Goal: Information Seeking & Learning: Learn about a topic

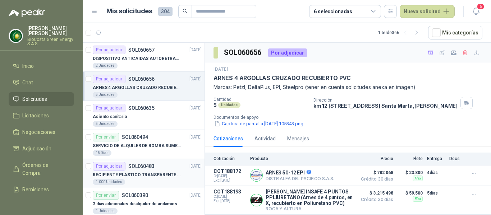
click at [148, 175] on p "RECIPIENTE PLASTICO TRANSPARENTE 500 ML" at bounding box center [137, 175] width 89 height 7
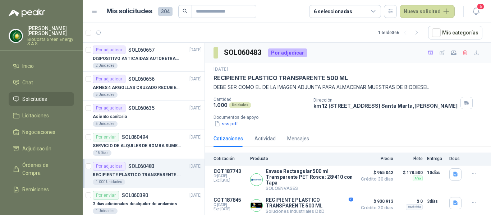
scroll to position [30, 0]
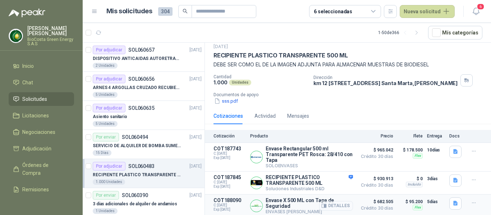
click at [338, 204] on button "Detalles" at bounding box center [336, 206] width 34 height 10
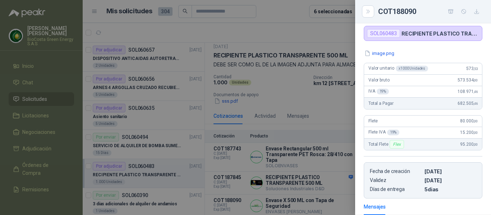
scroll to position [0, 0]
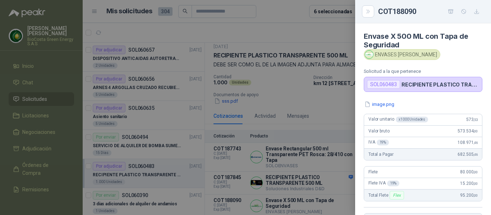
click at [379, 109] on div "image.png Valor unitario x 1000 Unidades 573 ,53 Valor bruto 573.534 ,00 IVA 19…" at bounding box center [423, 175] width 136 height 149
click at [379, 106] on button "image.png" at bounding box center [378, 105] width 31 height 8
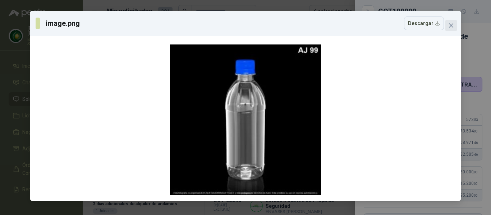
click at [454, 25] on span "Close" at bounding box center [450, 26] width 11 height 6
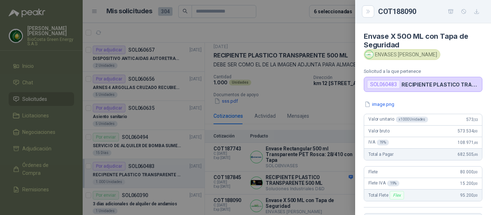
click at [273, 100] on div at bounding box center [245, 107] width 491 height 215
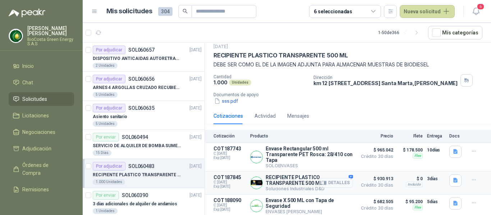
click at [323, 179] on button "Detalles" at bounding box center [336, 183] width 34 height 10
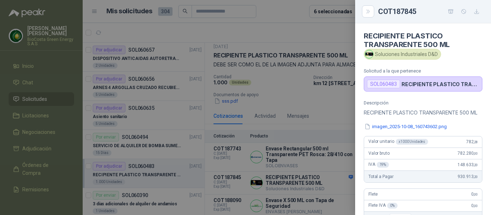
scroll to position [0, 0]
click at [394, 131] on button "imagen_2025-10-08_160743602.png" at bounding box center [405, 127] width 84 height 8
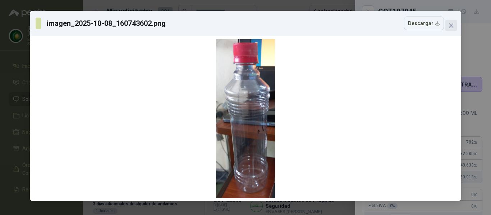
click at [454, 25] on span "Close" at bounding box center [450, 26] width 11 height 6
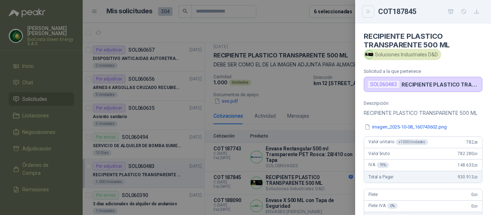
click at [371, 6] on button "Close" at bounding box center [368, 11] width 12 height 12
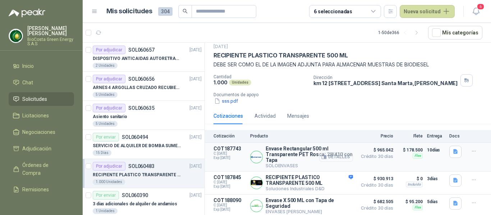
click at [340, 157] on button "Detalles" at bounding box center [336, 157] width 34 height 10
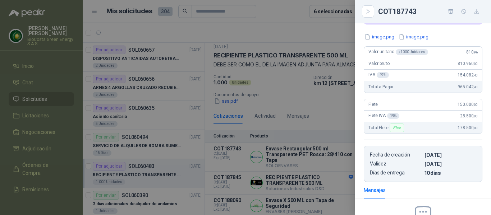
scroll to position [0, 0]
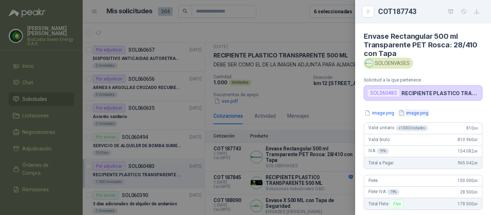
click at [411, 114] on button "image.png" at bounding box center [413, 113] width 31 height 8
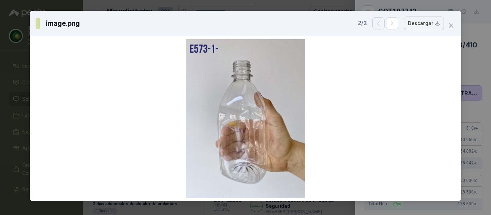
click at [376, 24] on button "button" at bounding box center [378, 23] width 12 height 12
click at [390, 24] on button "button" at bounding box center [392, 23] width 12 height 12
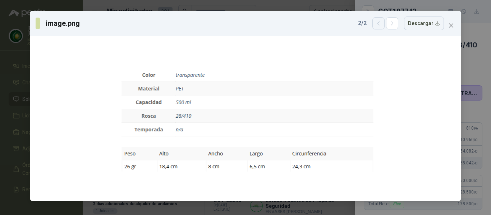
click at [381, 24] on icon "button" at bounding box center [378, 23] width 6 height 6
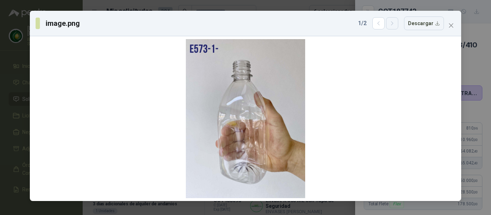
click at [395, 28] on button "button" at bounding box center [392, 23] width 12 height 12
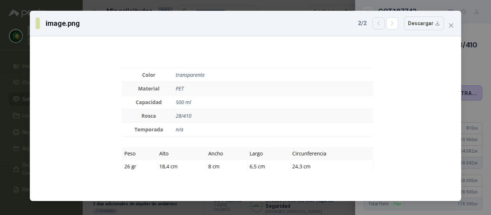
click at [379, 24] on icon "button" at bounding box center [378, 24] width 2 height 4
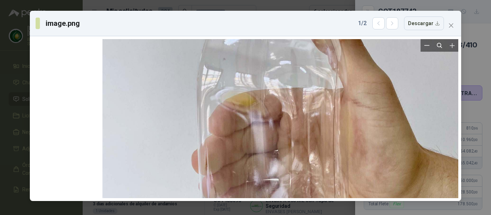
drag, startPoint x: 276, startPoint y: 108, endPoint x: 369, endPoint y: 66, distance: 101.9
click at [369, 66] on div at bounding box center [281, 85] width 358 height 477
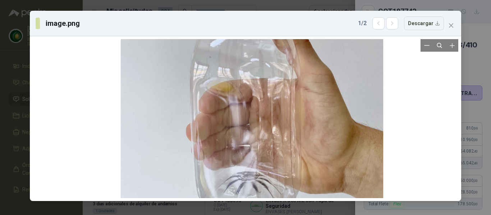
drag, startPoint x: 310, startPoint y: 130, endPoint x: 314, endPoint y: 87, distance: 42.9
click at [314, 87] on div at bounding box center [252, 76] width 263 height 350
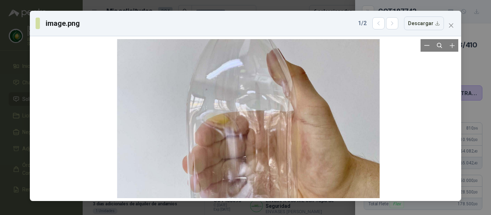
drag, startPoint x: 313, startPoint y: 100, endPoint x: 316, endPoint y: 167, distance: 66.9
click at [316, 176] on div at bounding box center [248, 109] width 263 height 350
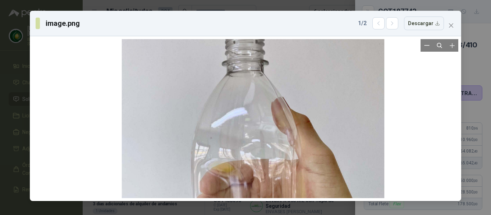
drag, startPoint x: 306, startPoint y: 107, endPoint x: 313, endPoint y: 155, distance: 48.7
click at [313, 155] on div at bounding box center [253, 157] width 263 height 350
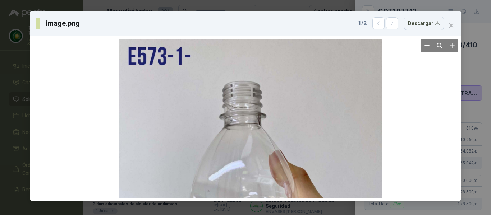
drag, startPoint x: 310, startPoint y: 108, endPoint x: 315, endPoint y: 151, distance: 43.0
click at [315, 151] on div at bounding box center [250, 210] width 263 height 350
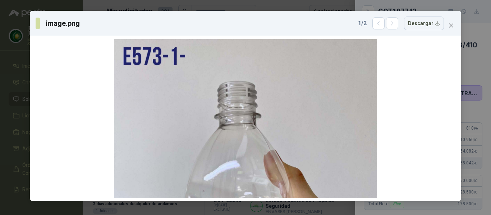
click at [453, 23] on icon "close" at bounding box center [451, 26] width 6 height 6
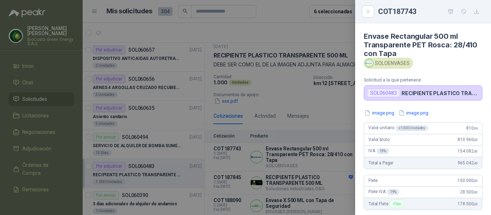
click at [398, 109] on button "image.png" at bounding box center [413, 113] width 31 height 8
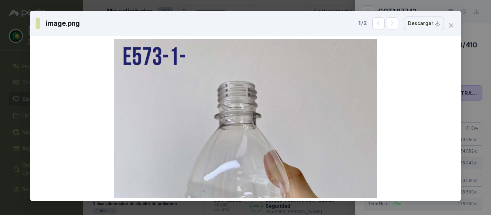
click at [398, 109] on button "image.png" at bounding box center [413, 113] width 31 height 8
click at [453, 23] on icon "close" at bounding box center [451, 26] width 6 height 6
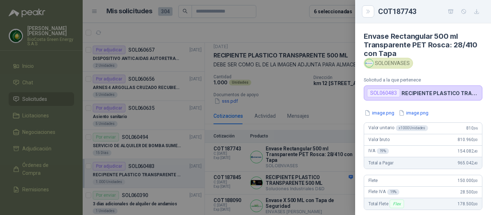
click at [398, 109] on button "image.png" at bounding box center [413, 113] width 31 height 8
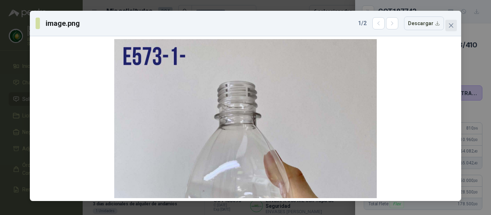
click at [455, 27] on span "Close" at bounding box center [450, 26] width 11 height 6
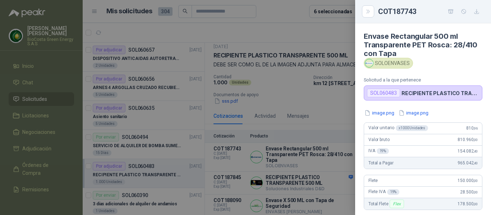
click at [288, 75] on div at bounding box center [245, 107] width 491 height 215
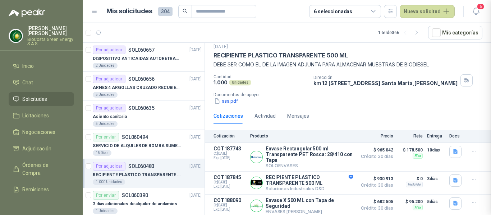
scroll to position [162, 0]
click at [335, 202] on button "Detalles" at bounding box center [336, 206] width 34 height 10
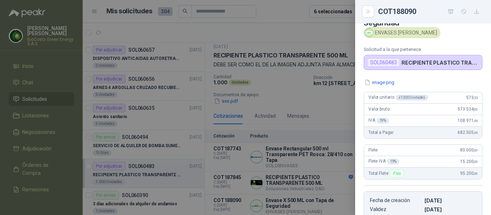
scroll to position [0, 0]
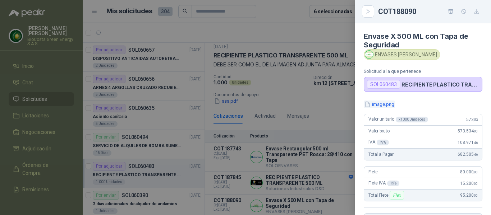
click at [388, 106] on button "image.png" at bounding box center [378, 105] width 31 height 8
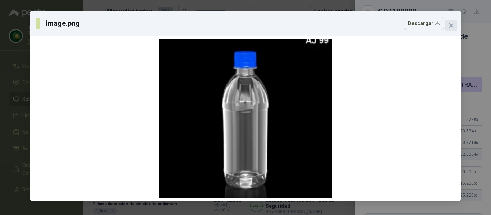
click at [449, 26] on icon "close" at bounding box center [451, 26] width 6 height 6
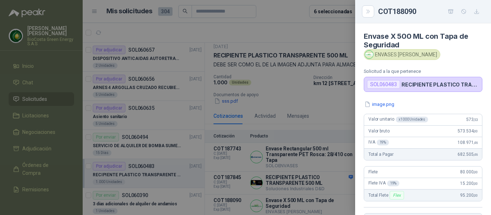
click at [329, 140] on div at bounding box center [245, 107] width 491 height 215
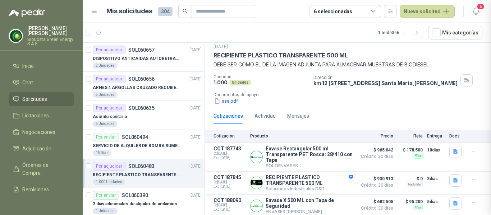
scroll to position [154, 0]
click at [324, 182] on button "Detalles" at bounding box center [336, 183] width 34 height 10
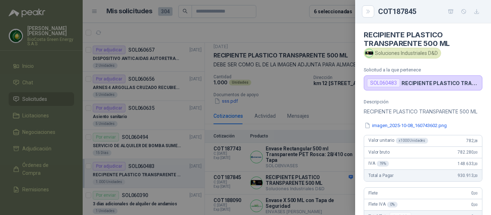
scroll to position [0, 0]
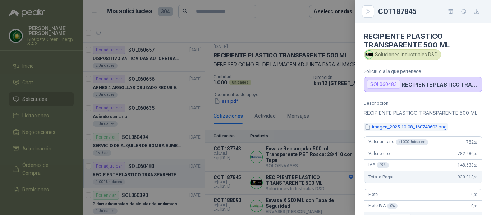
click at [392, 131] on button "imagen_2025-10-08_160743602.png" at bounding box center [405, 127] width 84 height 8
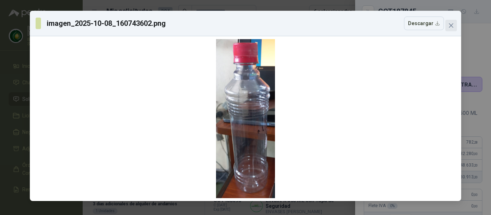
click at [447, 29] on button "Close" at bounding box center [450, 25] width 11 height 11
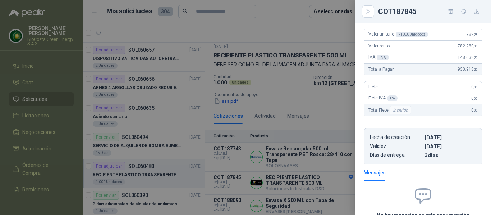
click at [316, 104] on div at bounding box center [245, 107] width 491 height 215
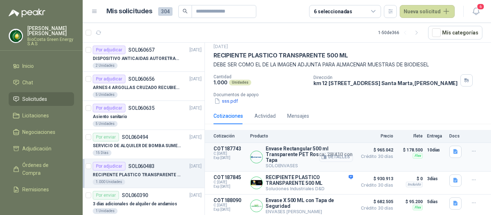
click at [341, 154] on button "Detalles" at bounding box center [336, 157] width 34 height 10
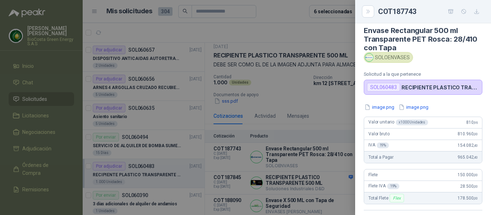
scroll to position [0, 0]
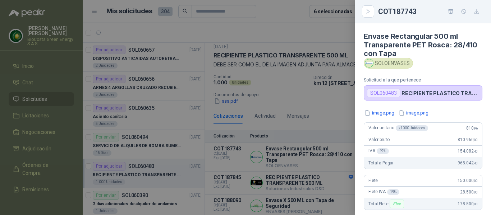
click at [384, 118] on div "image.png image.png Valor unitario x 1000 Unidades 810 ,96 Valor bruto 810.960 …" at bounding box center [423, 183] width 136 height 149
click at [384, 114] on button "image.png" at bounding box center [378, 113] width 31 height 8
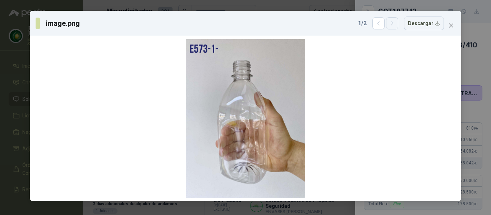
click at [394, 27] on button "button" at bounding box center [392, 23] width 12 height 12
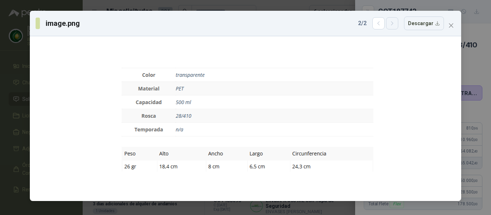
click at [394, 27] on button "button" at bounding box center [392, 23] width 12 height 12
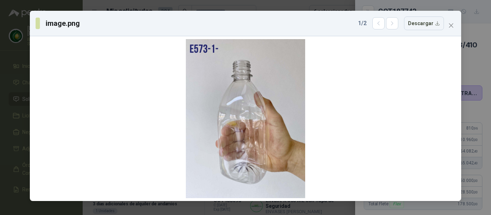
click at [447, 24] on span "Close" at bounding box center [450, 26] width 11 height 6
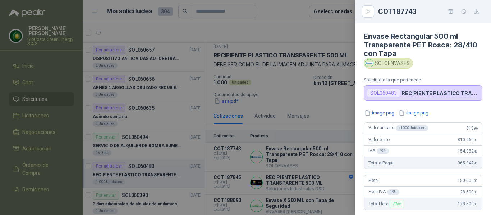
click at [251, 93] on div at bounding box center [245, 107] width 491 height 215
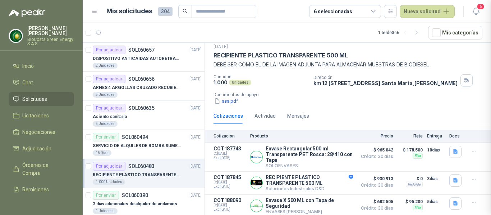
scroll to position [162, 0]
click at [209, 13] on input "text" at bounding box center [221, 11] width 50 height 12
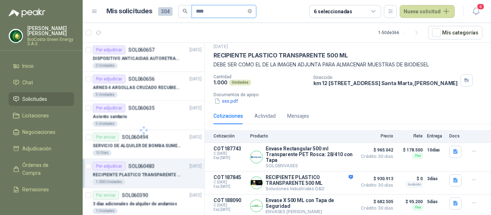
type input "**********"
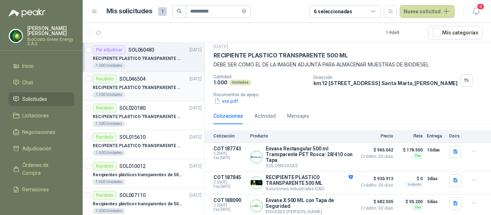
click at [140, 87] on p "RECIPIENTE PLASTICO TRANSPARENTE 500 ML" at bounding box center [137, 87] width 89 height 7
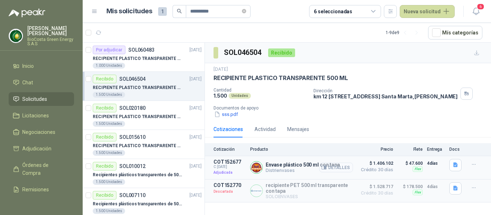
click at [343, 172] on button "Detalles" at bounding box center [336, 168] width 34 height 10
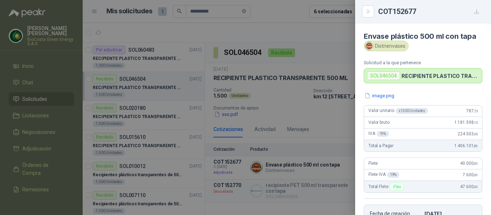
click at [381, 101] on div "image.png Valor unitario x 1500 Unidades 787 ,73 Valor bruto 1.181.598 ,15 IVA …" at bounding box center [423, 166] width 136 height 149
click at [378, 98] on button "image.png" at bounding box center [378, 96] width 31 height 8
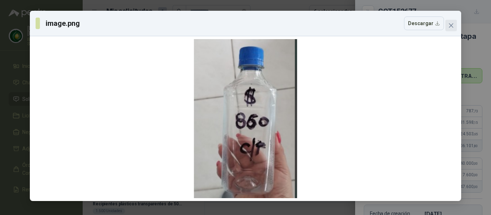
click at [452, 30] on button "Close" at bounding box center [450, 25] width 11 height 11
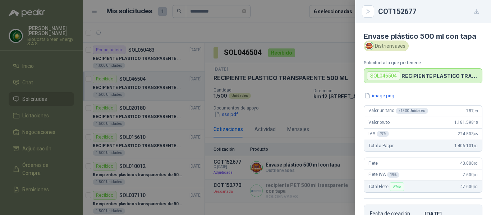
click at [293, 128] on div at bounding box center [245, 107] width 491 height 215
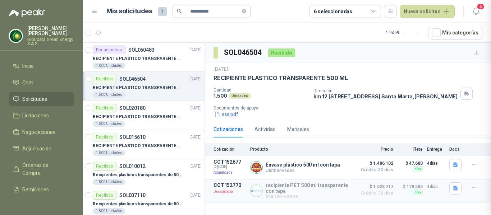
scroll to position [440, 0]
click at [136, 118] on p "RECIPIENTE PLASTICO TRANSPARENTE 500 ML" at bounding box center [137, 116] width 89 height 7
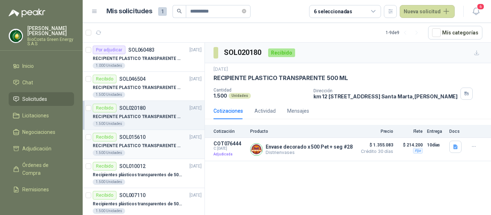
click at [154, 133] on div "Recibido SOL015610 [DATE]" at bounding box center [147, 137] width 109 height 9
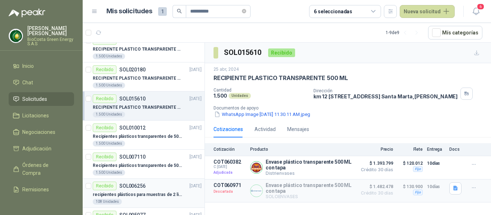
scroll to position [72, 0]
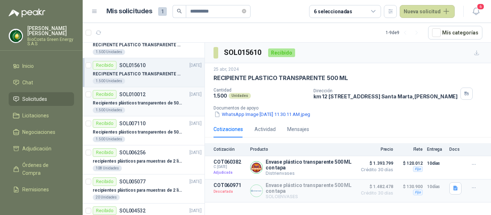
click at [141, 110] on div "1.500 Unidades" at bounding box center [147, 110] width 109 height 6
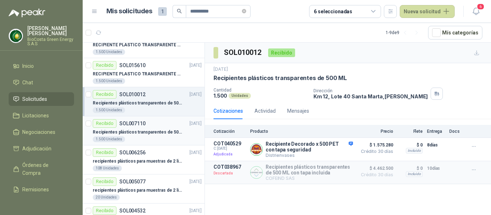
click at [150, 134] on p "Recipientes plásticos transparentes de 500 ML" at bounding box center [137, 132] width 89 height 7
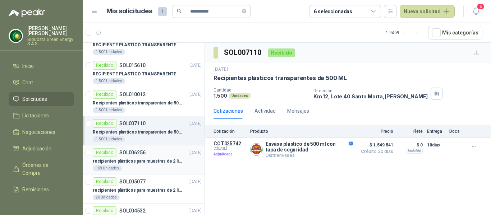
click at [160, 162] on p "recipientes plásticos para muestras de 2 litros" at bounding box center [137, 161] width 89 height 7
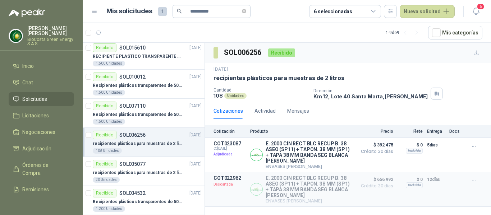
scroll to position [97, 0]
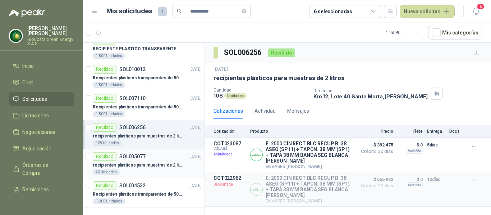
click at [158, 165] on p "recipientes plásticos para muestras de 2 litros" at bounding box center [137, 165] width 89 height 7
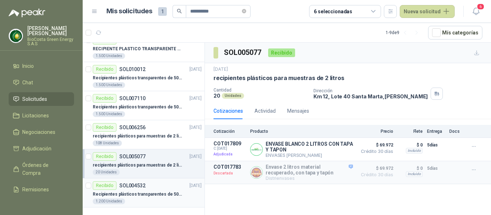
click at [138, 188] on p "SOL004532" at bounding box center [132, 185] width 26 height 5
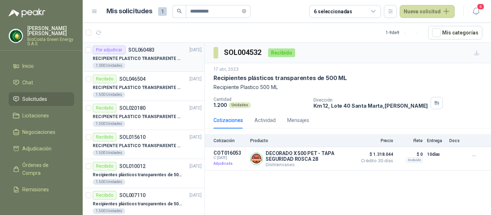
click at [141, 60] on p "RECIPIENTE PLASTICO TRANSPARENTE 500 ML" at bounding box center [137, 58] width 89 height 7
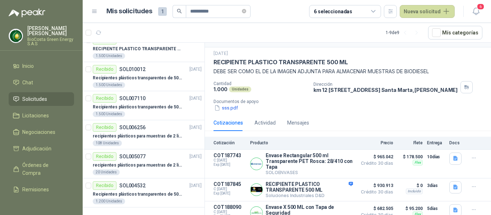
scroll to position [30, 0]
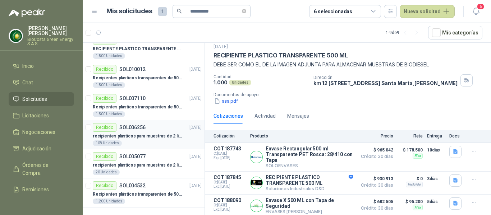
click at [106, 139] on p "recipientes plásticos para muestras de 2 litros" at bounding box center [137, 136] width 89 height 7
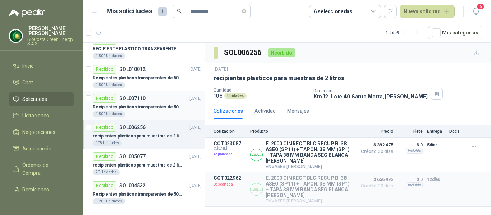
click at [165, 100] on div "Recibido SOL007110 [DATE]" at bounding box center [147, 98] width 109 height 9
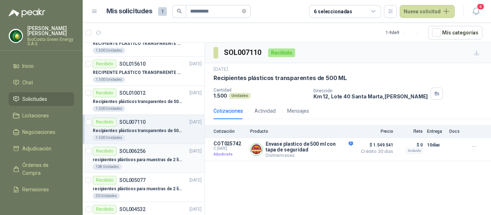
scroll to position [61, 0]
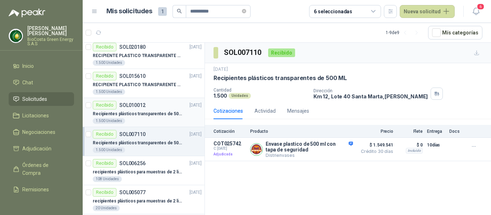
click at [139, 118] on div "1.500 Unidades" at bounding box center [147, 121] width 109 height 6
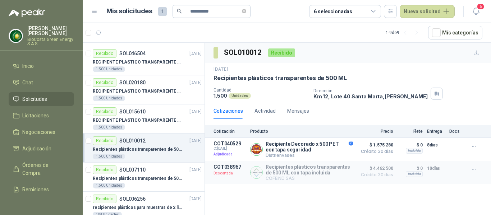
scroll to position [25, 0]
click at [137, 115] on div "Recibido SOL015610" at bounding box center [119, 112] width 53 height 9
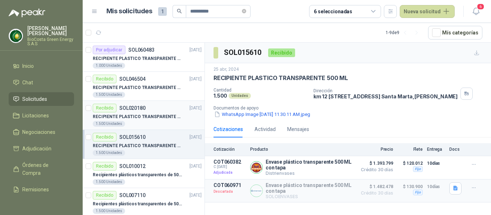
click at [136, 115] on p "RECIPIENTE PLASTICO TRANSPARENTE 500 ML" at bounding box center [137, 116] width 89 height 7
